Goal: Task Accomplishment & Management: Use online tool/utility

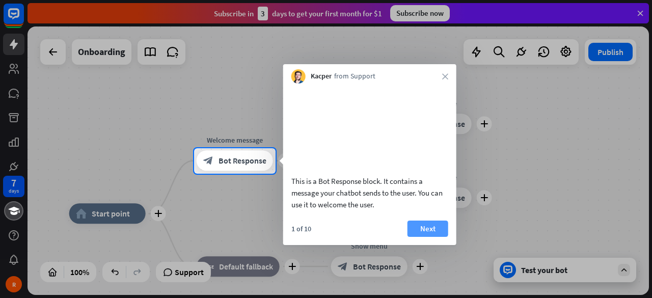
click at [434, 237] on button "Next" at bounding box center [427, 228] width 41 height 16
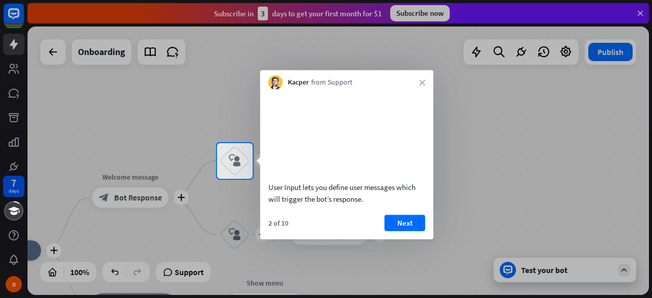
click at [409, 231] on button "Next" at bounding box center [404, 222] width 41 height 16
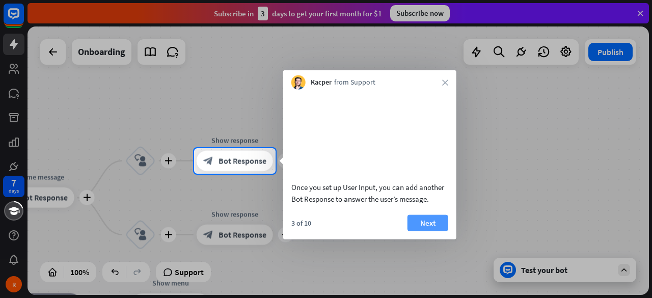
click at [428, 231] on button "Next" at bounding box center [427, 222] width 41 height 16
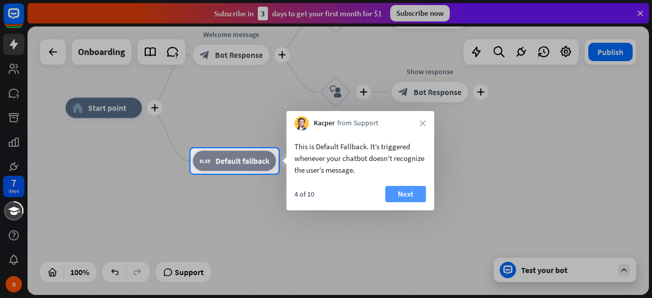
click at [408, 198] on button "Next" at bounding box center [405, 194] width 41 height 16
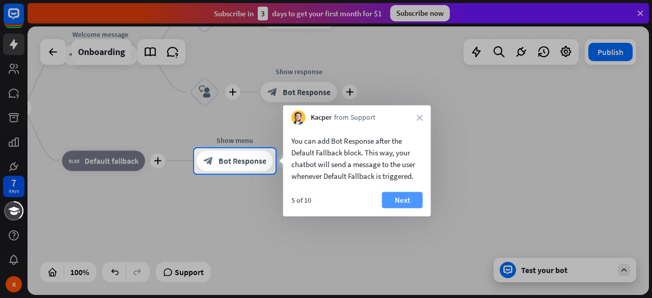
click at [396, 205] on button "Next" at bounding box center [402, 200] width 41 height 16
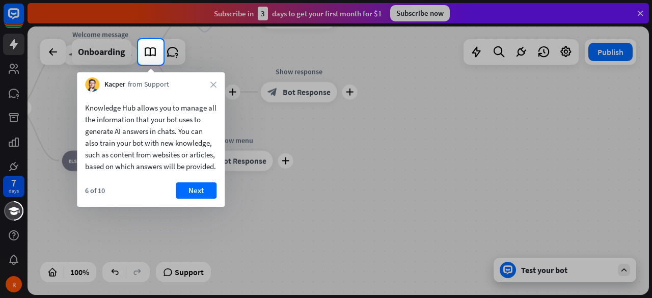
click at [205, 199] on button "Next" at bounding box center [196, 190] width 41 height 16
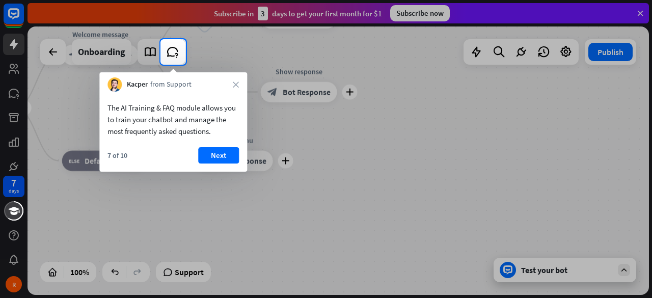
click at [236, 82] on icon "close" at bounding box center [236, 84] width 6 height 6
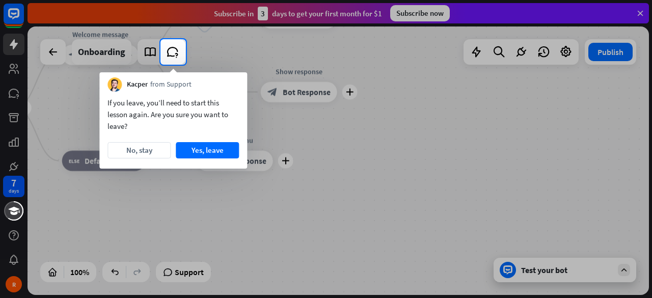
click at [207, 152] on button "Yes, leave" at bounding box center [207, 150] width 63 height 16
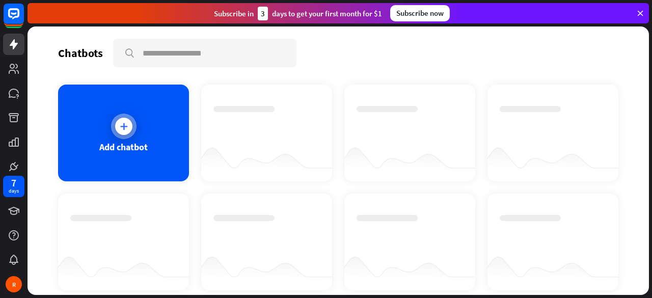
click at [115, 132] on div at bounding box center [123, 126] width 25 height 25
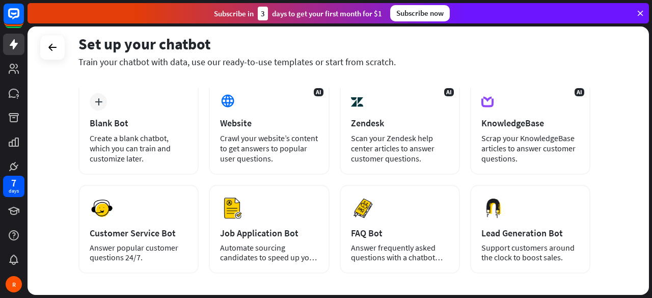
scroll to position [48, 0]
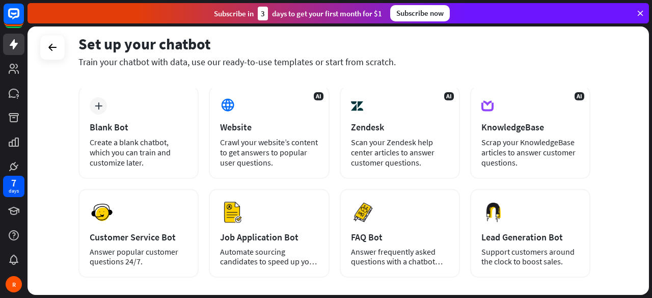
click at [240, 140] on div "Crawl your website’s content to get answers to popular user questions." at bounding box center [269, 152] width 98 height 31
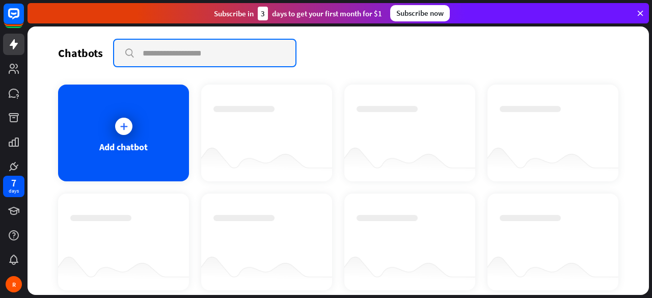
click at [139, 50] on input "text" at bounding box center [204, 53] width 181 height 26
click at [189, 56] on input "**********" at bounding box center [204, 53] width 181 height 26
click at [203, 53] on input "**********" at bounding box center [204, 53] width 181 height 26
type input "*"
